Goal: Transaction & Acquisition: Book appointment/travel/reservation

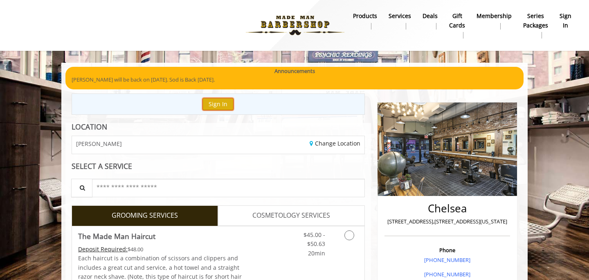
click at [221, 98] on button "Sign In" at bounding box center [218, 104] width 31 height 12
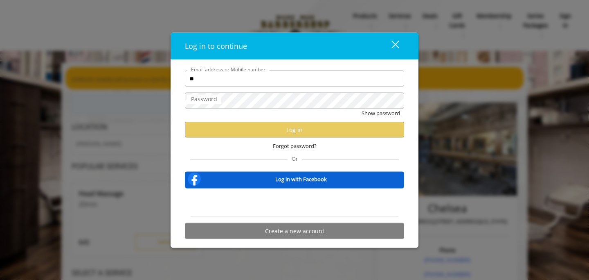
type input "**"
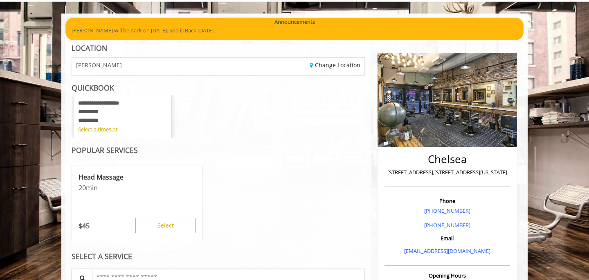
scroll to position [47, 0]
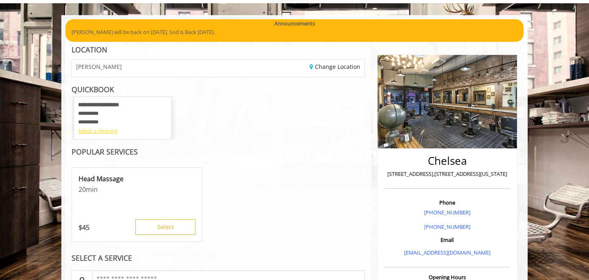
click at [104, 131] on div "Select a timeslot" at bounding box center [122, 130] width 89 height 9
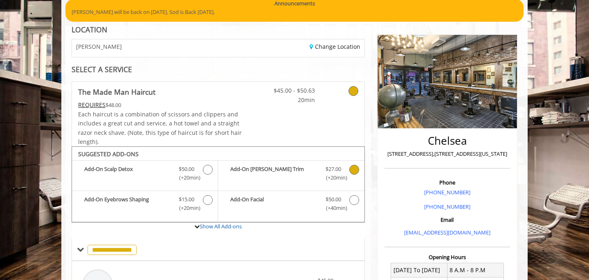
scroll to position [110, 0]
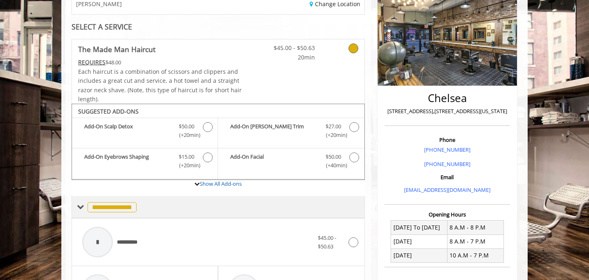
click at [97, 209] on span "**********" at bounding box center [112, 207] width 49 height 10
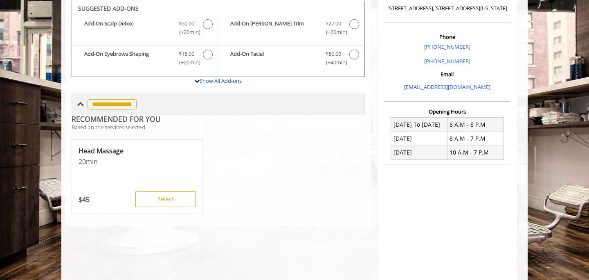
scroll to position [212, 0]
click at [111, 108] on span "**********" at bounding box center [112, 104] width 49 height 10
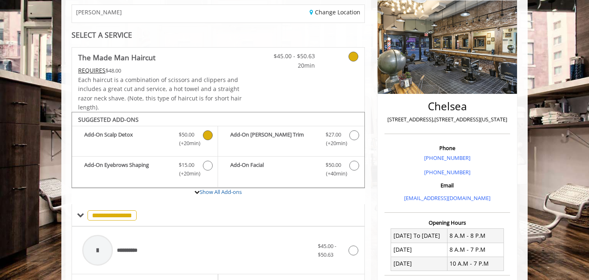
scroll to position [0, 0]
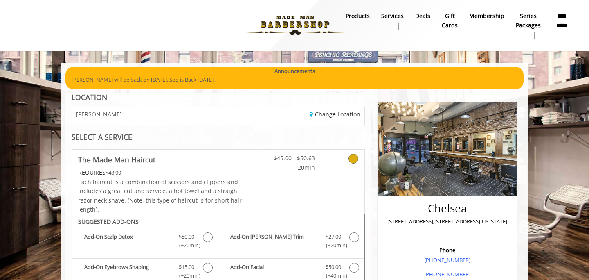
click at [129, 116] on div "[PERSON_NAME]" at bounding box center [142, 116] width 152 height 18
click at [325, 115] on link "Change Location" at bounding box center [335, 114] width 51 height 8
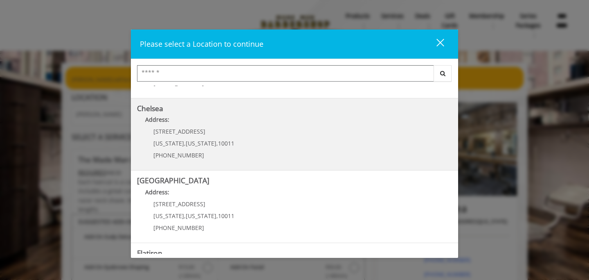
scroll to position [59, 0]
click at [176, 140] on span "New York" at bounding box center [169, 144] width 31 height 8
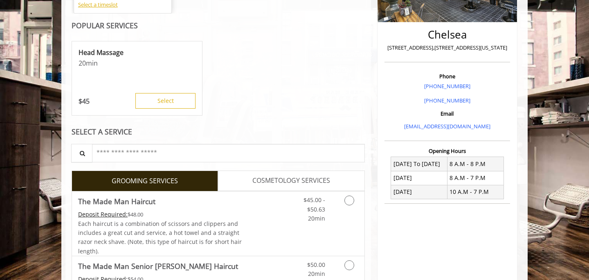
scroll to position [267, 0]
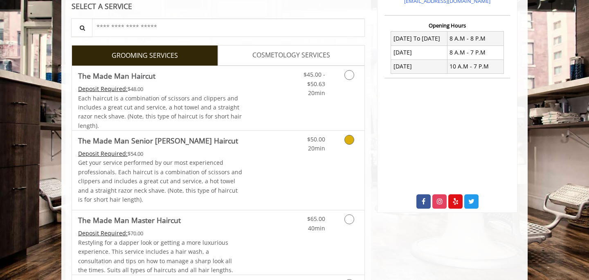
click at [345, 147] on link "Grooming services" at bounding box center [348, 142] width 21 height 23
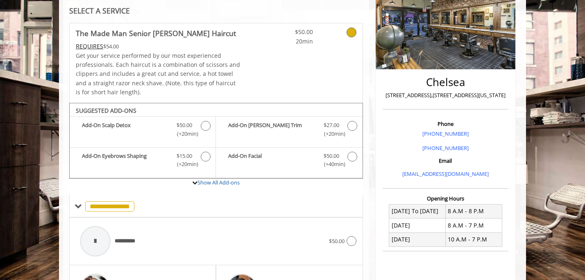
click at [356, 28] on div at bounding box center [340, 34] width 43 height 23
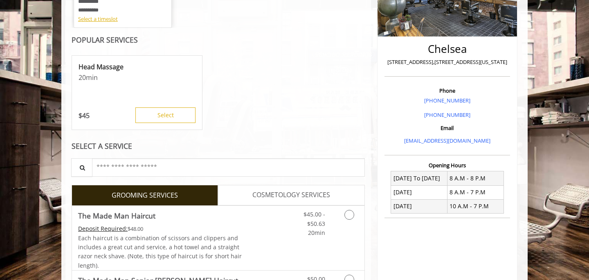
scroll to position [254, 0]
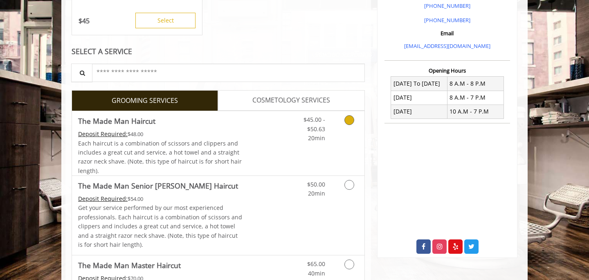
click at [349, 124] on icon "Grooming services" at bounding box center [350, 120] width 10 height 10
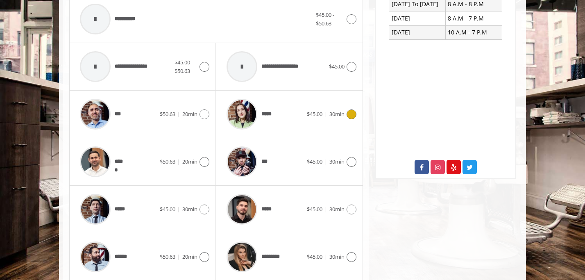
scroll to position [334, 0]
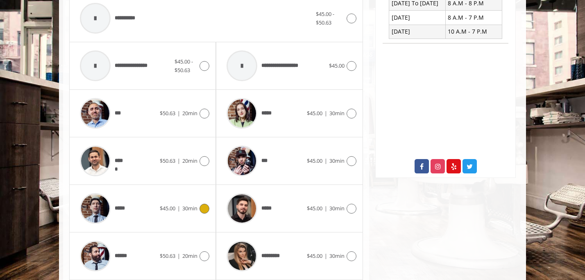
click at [183, 201] on div "***** $45.00 | 30min" at bounding box center [142, 208] width 133 height 39
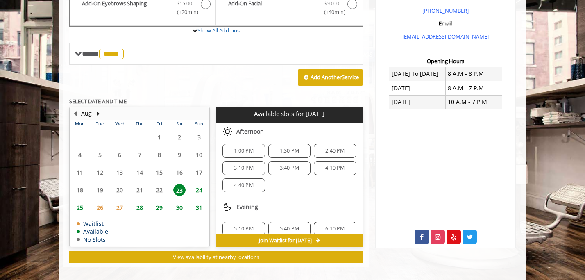
scroll to position [3, 0]
click at [200, 185] on span "24" at bounding box center [199, 190] width 12 height 12
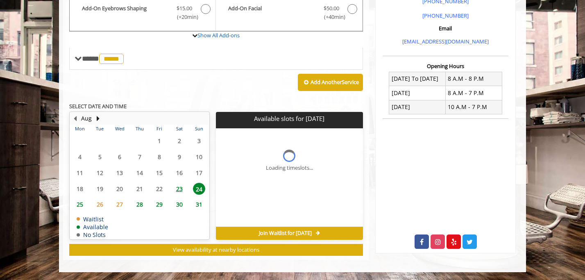
scroll to position [271, 0]
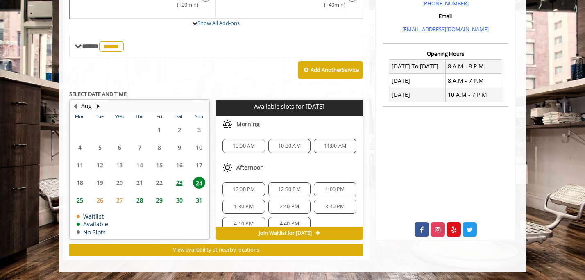
click at [180, 203] on span "30" at bounding box center [179, 200] width 12 height 12
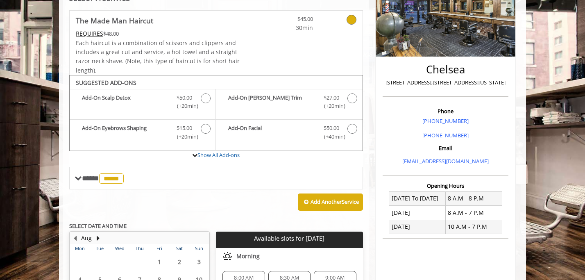
scroll to position [107, 0]
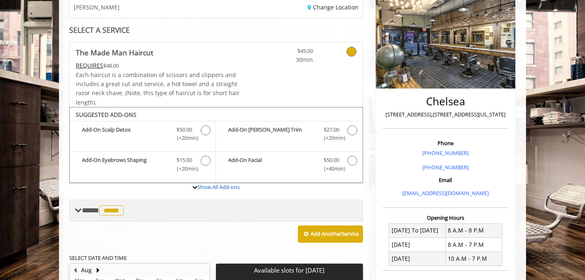
click at [82, 210] on span "**** ***** ********" at bounding box center [104, 209] width 44 height 7
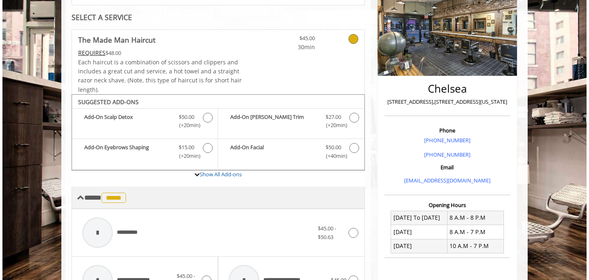
scroll to position [0, 0]
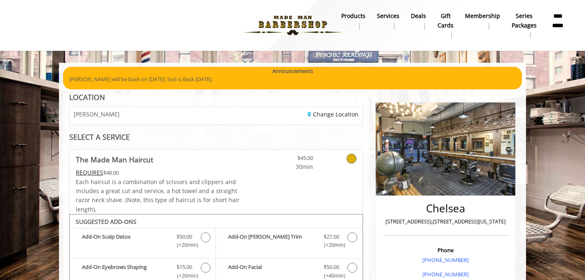
click at [115, 80] on p "[PERSON_NAME] will be back on [DATE]. Sod is Back [DATE]." at bounding box center [292, 79] width 446 height 9
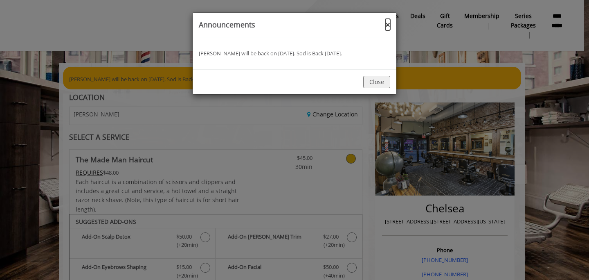
click at [389, 23] on button "×" at bounding box center [388, 24] width 5 height 9
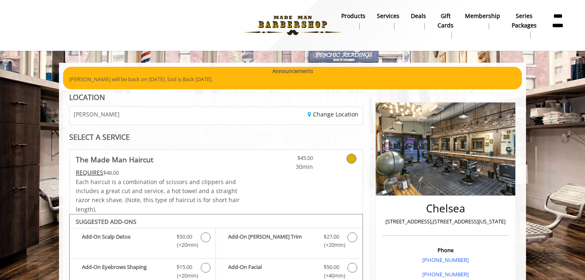
click at [346, 163] on link at bounding box center [340, 160] width 31 height 22
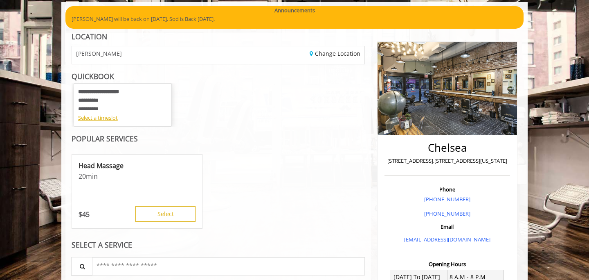
scroll to position [59, 0]
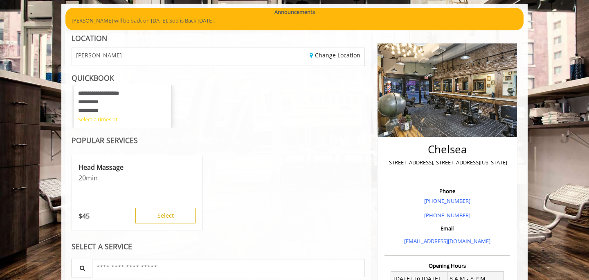
click at [89, 121] on div "Select a timeslot" at bounding box center [122, 119] width 89 height 9
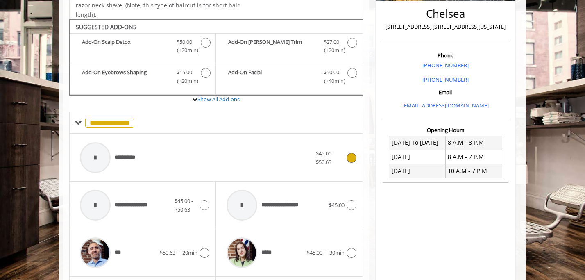
scroll to position [0, 0]
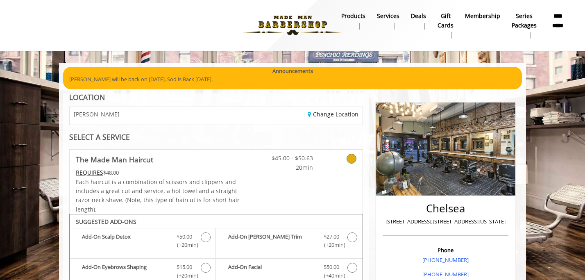
click at [265, 25] on img at bounding box center [292, 25] width 113 height 45
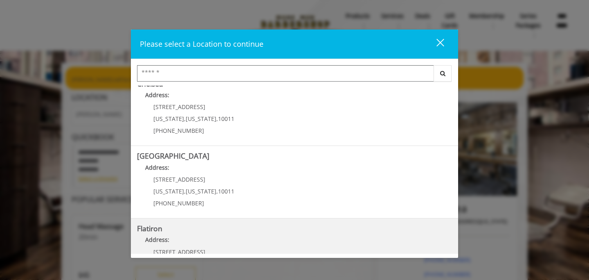
scroll to position [83, 0]
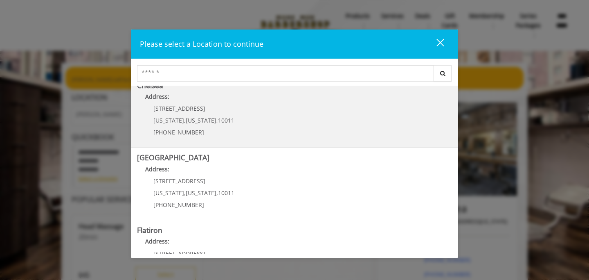
click at [192, 129] on span "(917) 639-3902" at bounding box center [179, 132] width 51 height 8
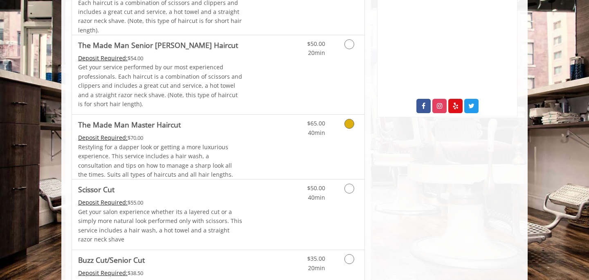
scroll to position [289, 0]
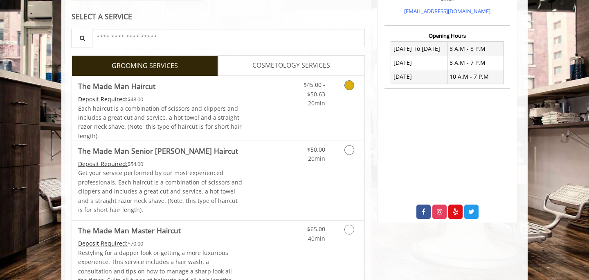
click at [350, 91] on link "Grooming services" at bounding box center [348, 92] width 21 height 32
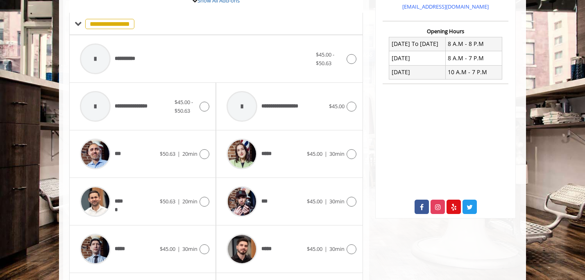
scroll to position [291, 0]
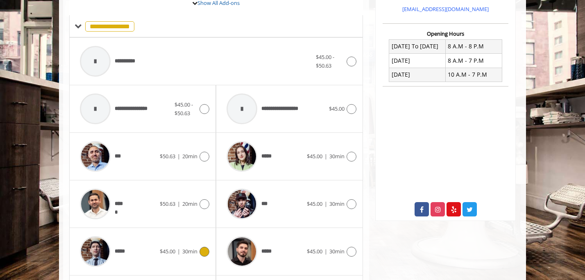
click at [199, 255] on div at bounding box center [203, 251] width 12 height 10
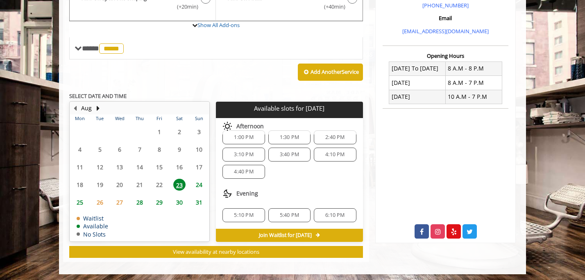
scroll to position [269, 0]
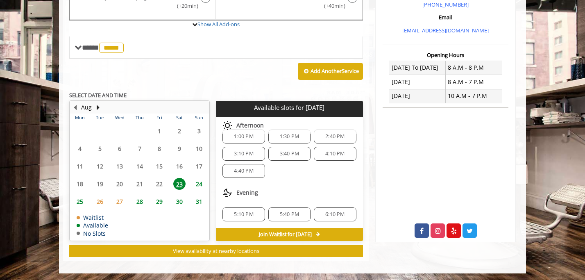
click at [239, 215] on span "5:10 PM" at bounding box center [243, 214] width 19 height 7
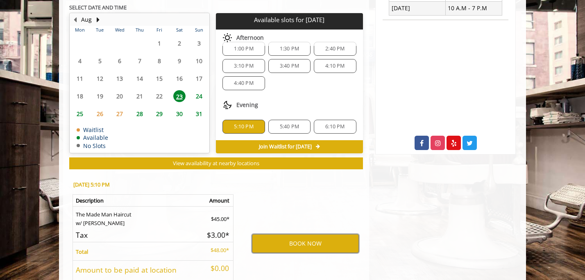
scroll to position [0, 0]
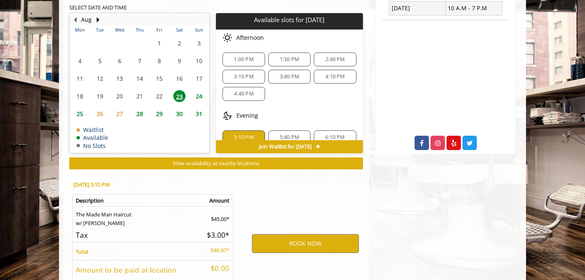
click at [234, 60] on span "1:00 PM" at bounding box center [243, 59] width 19 height 7
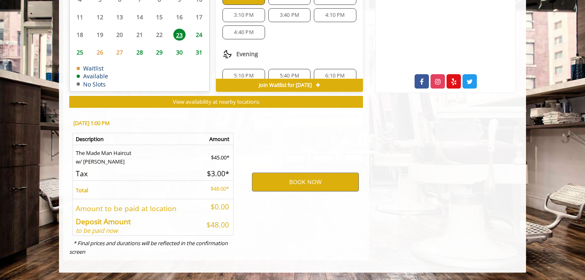
click at [235, 71] on div "5:10 PM" at bounding box center [243, 76] width 42 height 14
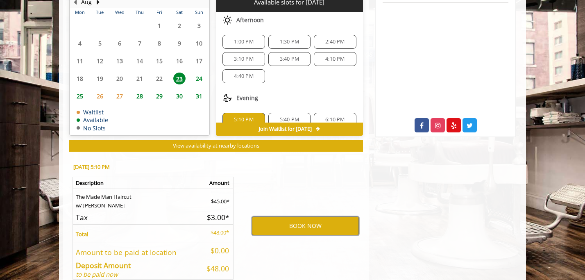
scroll to position [373, 0]
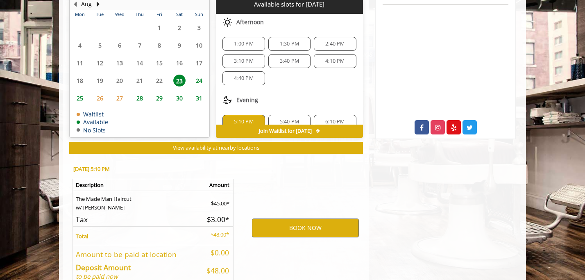
click at [199, 81] on span "24" at bounding box center [199, 81] width 12 height 12
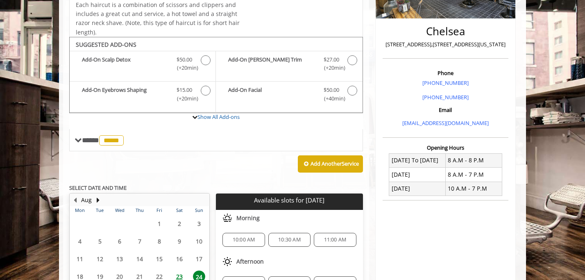
scroll to position [176, 0]
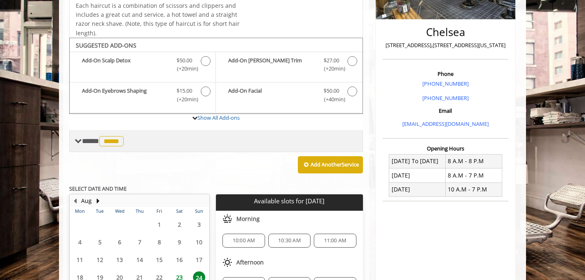
click at [87, 141] on span "**** ***** ********" at bounding box center [104, 140] width 44 height 7
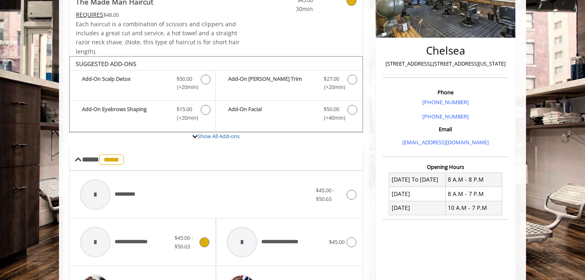
scroll to position [156, 0]
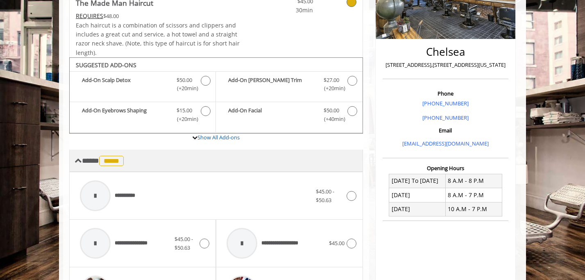
click at [78, 164] on span at bounding box center [78, 160] width 7 height 7
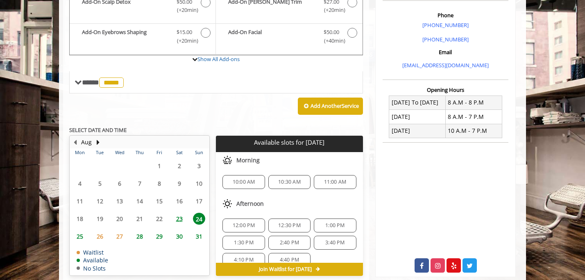
scroll to position [234, 0]
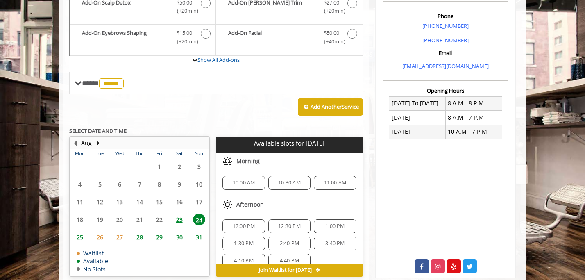
click at [228, 185] on span "10:00 AM" at bounding box center [243, 182] width 35 height 7
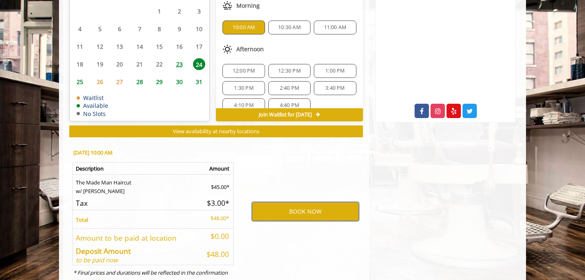
scroll to position [418, 0]
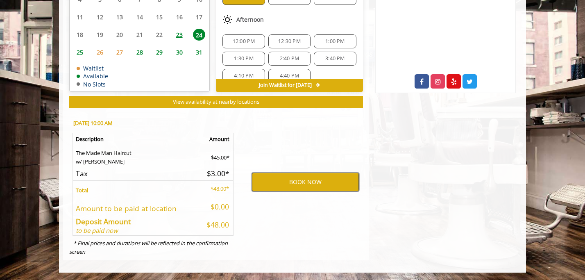
click at [312, 183] on button "BOOK NOW" at bounding box center [305, 181] width 107 height 19
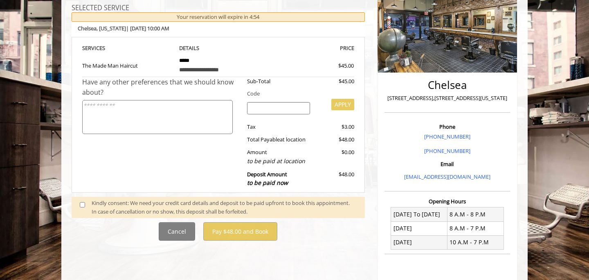
scroll to position [126, 0]
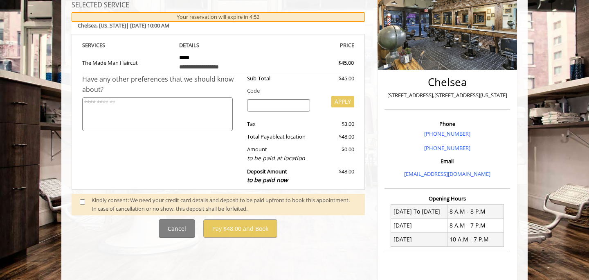
click at [85, 201] on span at bounding box center [86, 204] width 24 height 17
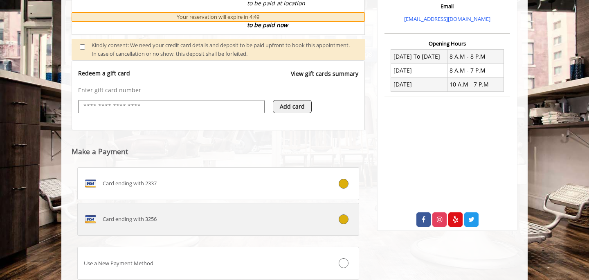
click at [329, 233] on label "Card ending with 3256" at bounding box center [218, 219] width 282 height 33
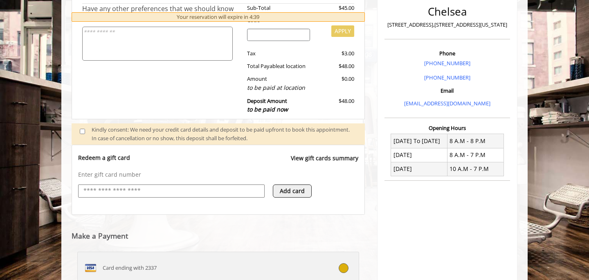
scroll to position [0, 0]
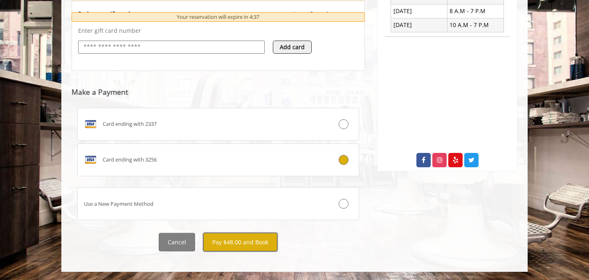
click at [234, 242] on button "Pay $48.00 and Book" at bounding box center [240, 242] width 74 height 18
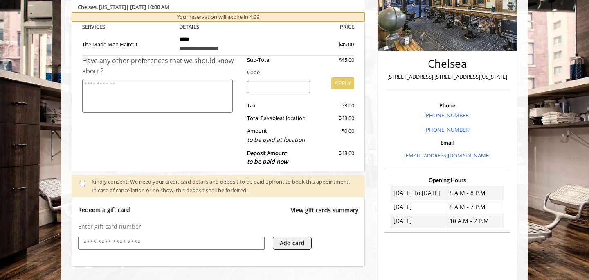
scroll to position [144, 0]
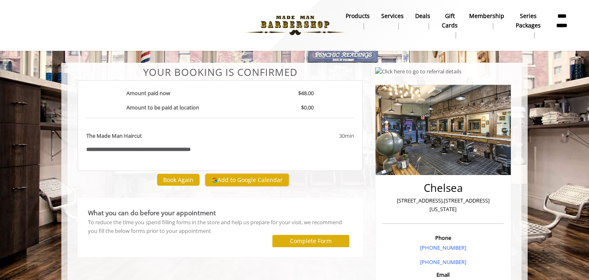
click at [223, 179] on button "Add to Google Calendar" at bounding box center [248, 180] width 84 height 12
